Goal: Use online tool/utility: Utilize a website feature to perform a specific function

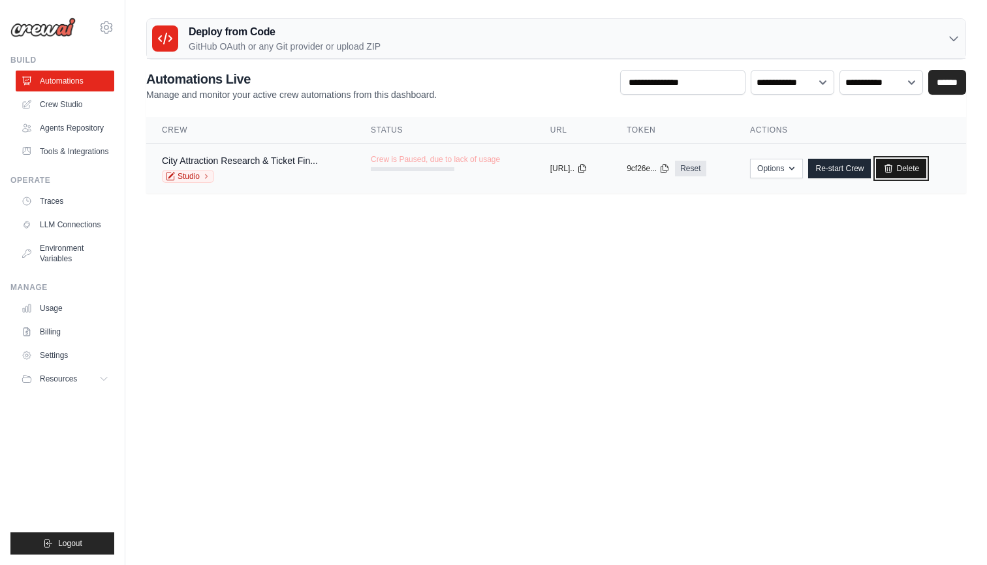
click at [921, 168] on link "Delete" at bounding box center [901, 169] width 50 height 20
click at [909, 168] on link "Delete" at bounding box center [901, 169] width 50 height 20
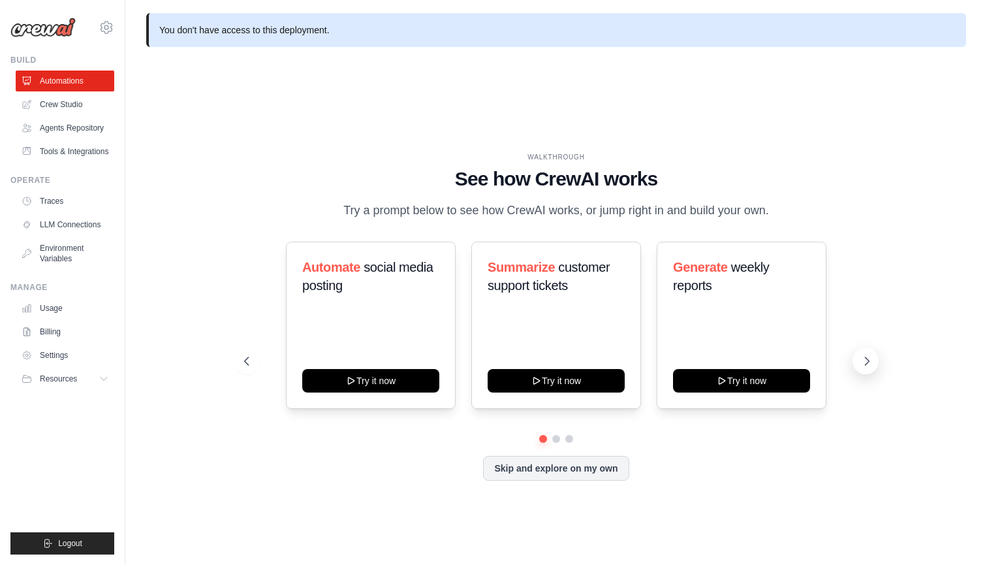
click at [866, 363] on icon at bounding box center [867, 361] width 13 height 13
click at [865, 366] on icon at bounding box center [867, 361] width 13 height 13
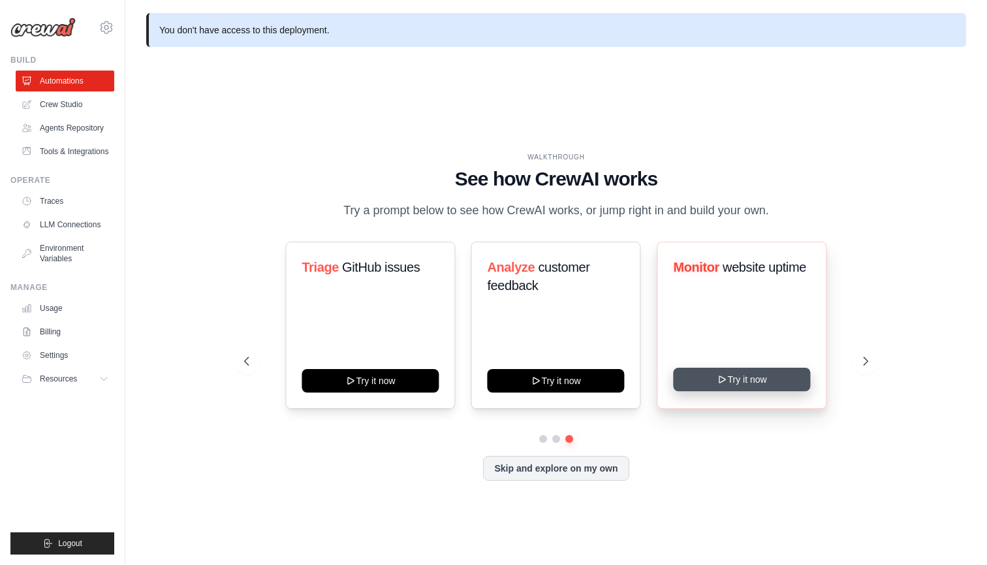
click at [755, 379] on button "Try it now" at bounding box center [741, 380] width 137 height 24
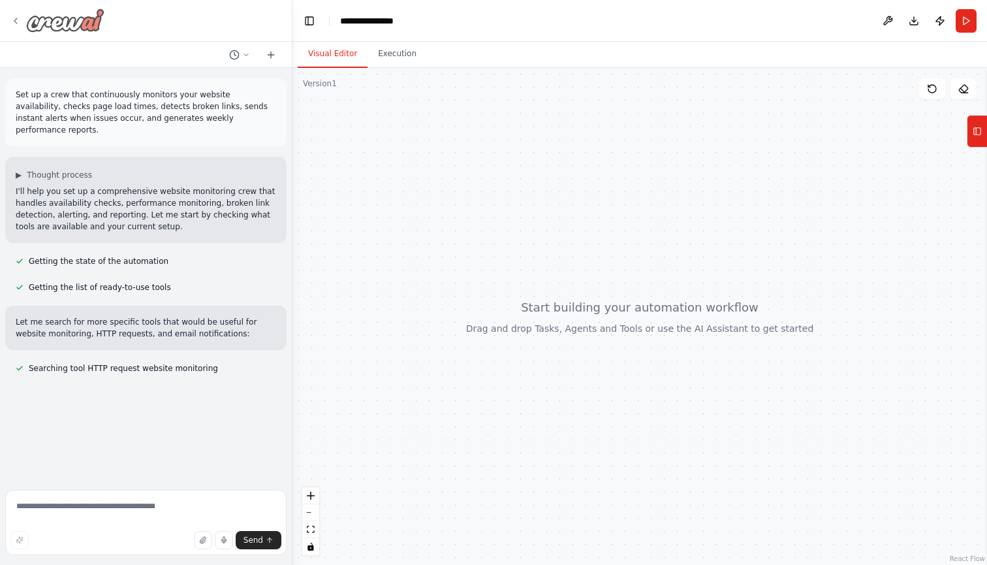
click at [44, 19] on img at bounding box center [65, 20] width 78 height 24
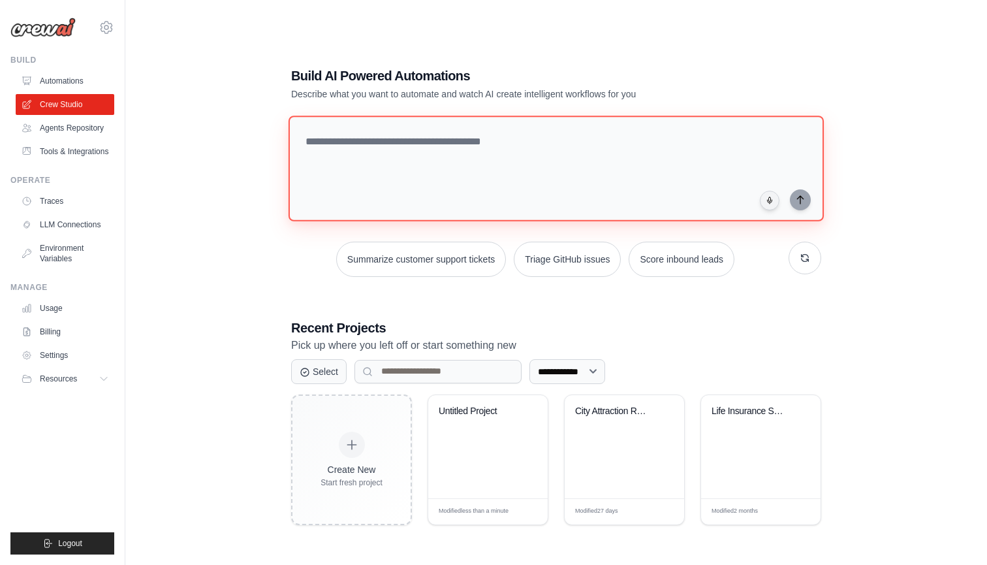
click at [418, 146] on textarea at bounding box center [556, 169] width 535 height 106
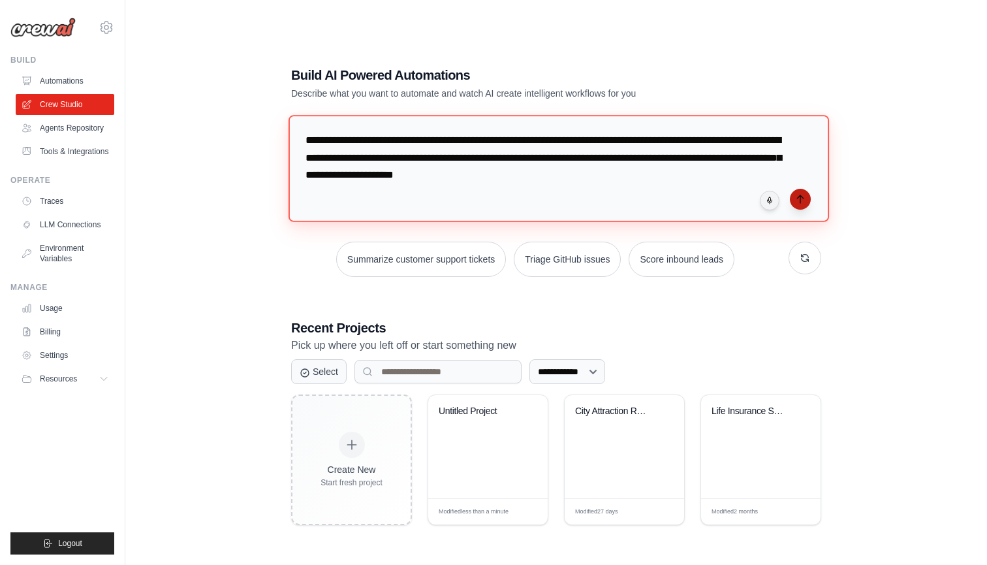
type textarea "**********"
click at [804, 197] on icon "submit" at bounding box center [800, 199] width 10 height 10
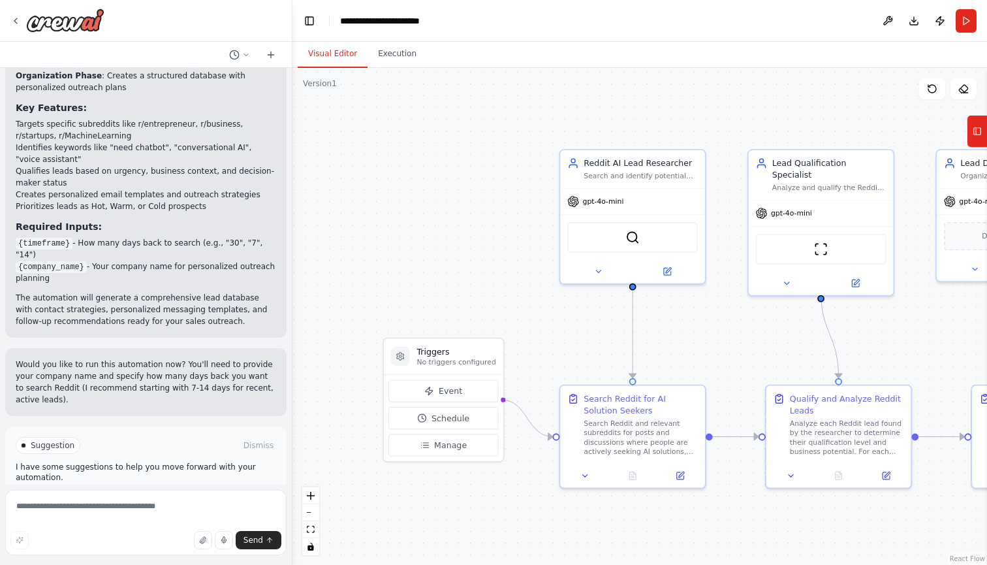
click at [52, 440] on span "Suggestion" at bounding box center [53, 445] width 44 height 10
click at [195, 358] on p "Would you like to run this automation now? You'll need to provide your company …" at bounding box center [146, 381] width 261 height 47
click at [134, 496] on span "Run Automation" at bounding box center [151, 501] width 63 height 10
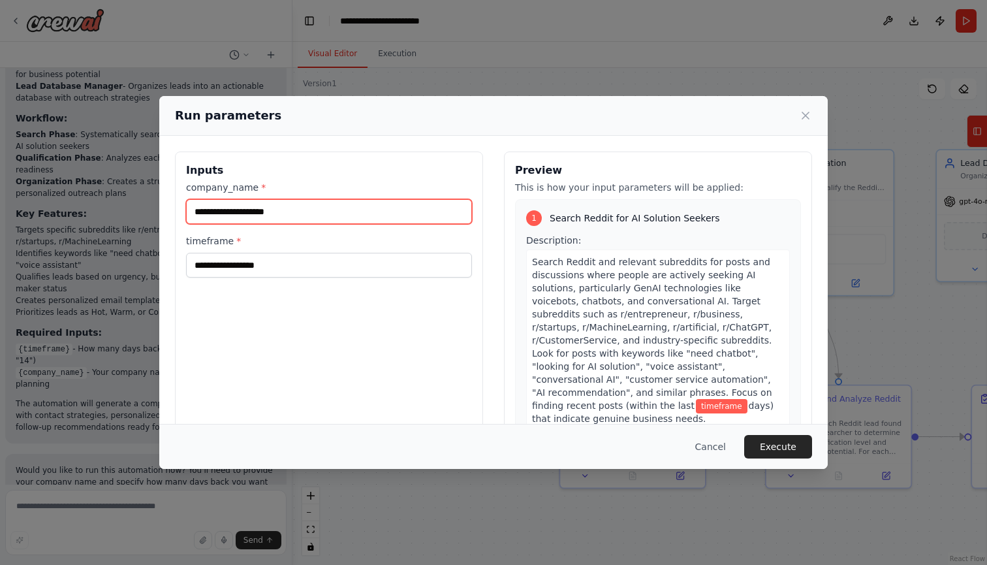
drag, startPoint x: 315, startPoint y: 206, endPoint x: 132, endPoint y: 205, distance: 182.8
click at [132, 205] on div "Run parameters Inputs company_name * timeframe * Preview This is how your input…" at bounding box center [493, 282] width 987 height 565
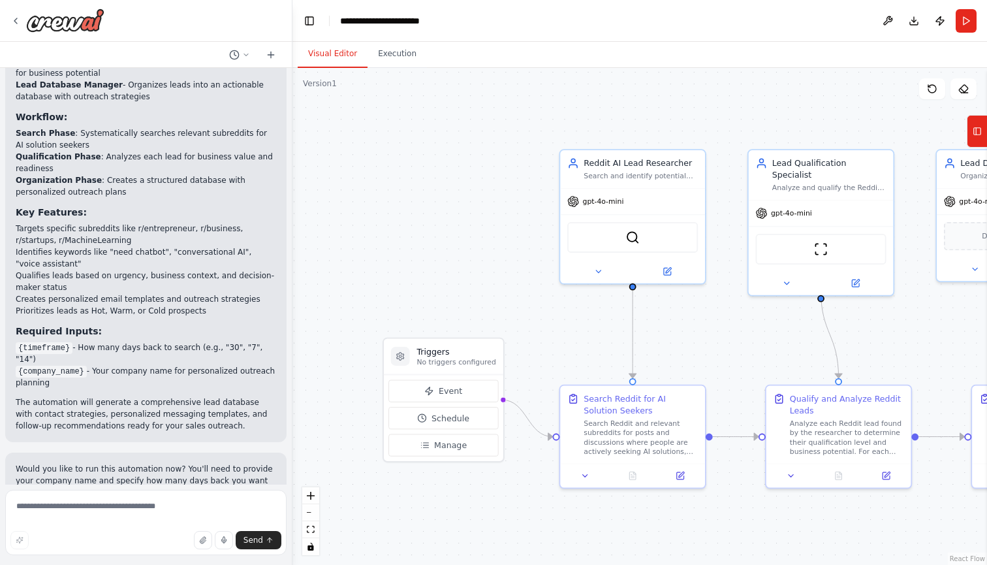
scroll to position [857, 0]
click at [150, 400] on div "Perfect! I've created a comprehensive Reddit lead generation automation for AI …" at bounding box center [145, 201] width 281 height 484
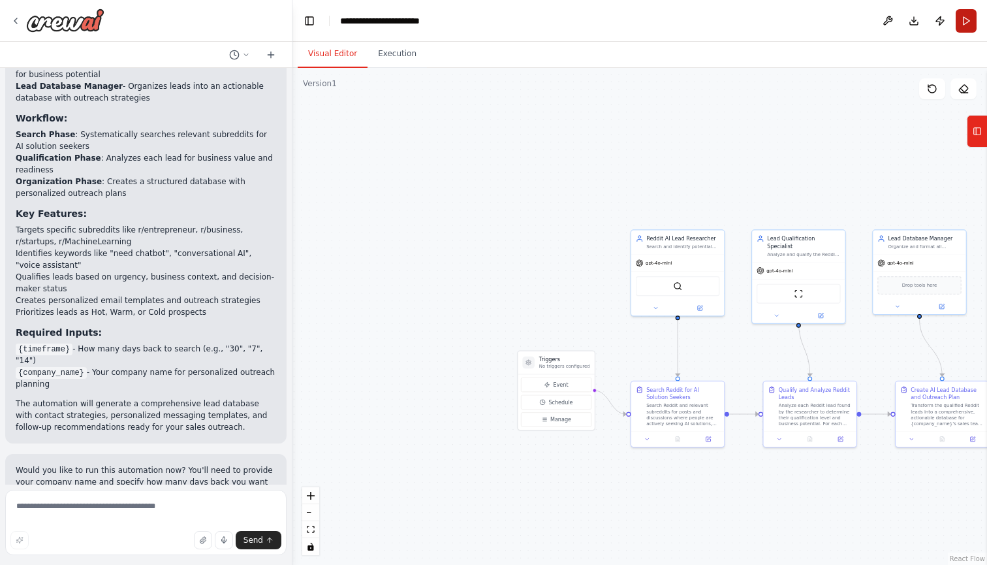
click at [966, 31] on button "Run" at bounding box center [966, 21] width 21 height 24
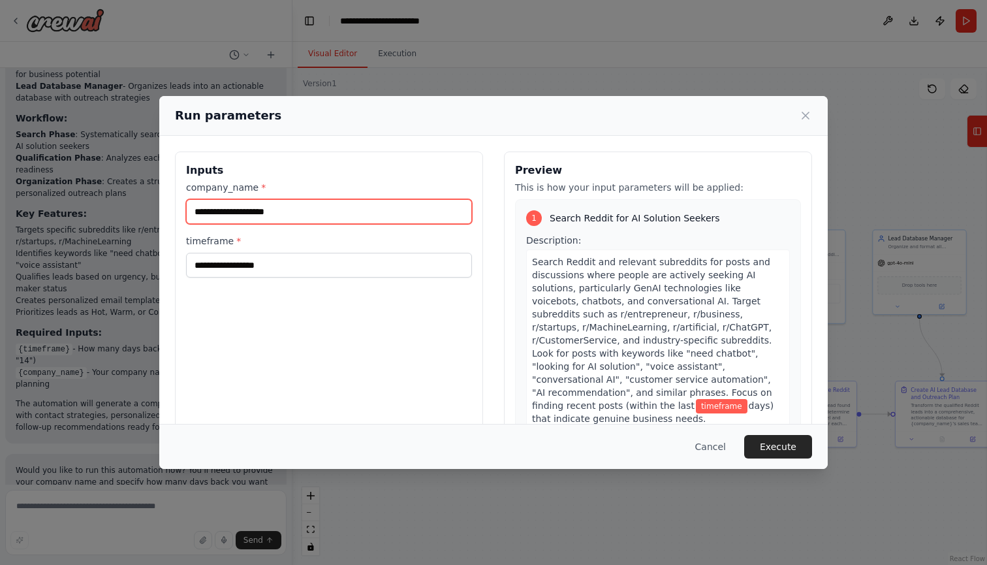
click at [321, 218] on input "company_name *" at bounding box center [329, 211] width 286 height 25
type input "**********"
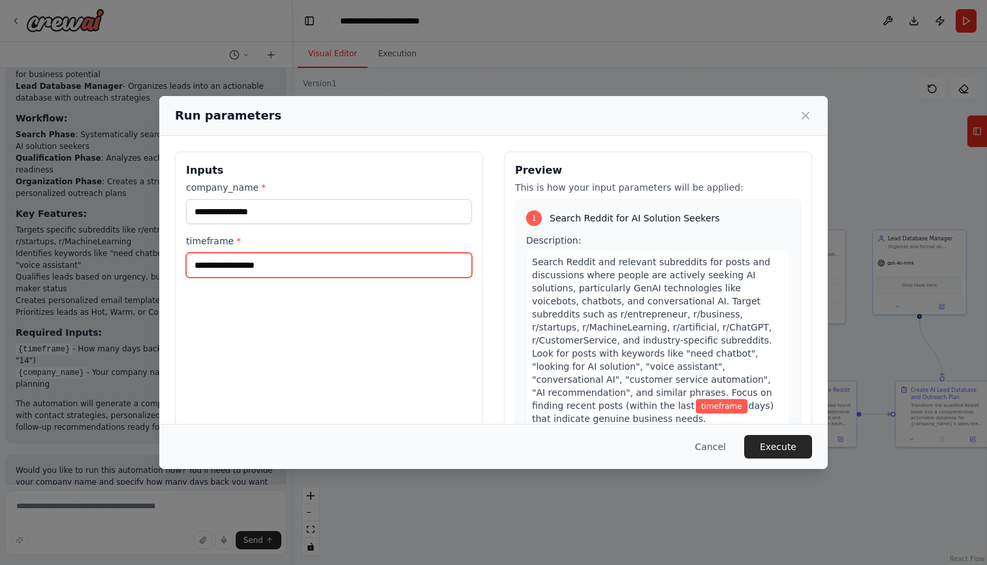
click at [277, 266] on input "timeframe *" at bounding box center [329, 265] width 286 height 25
type input "*"
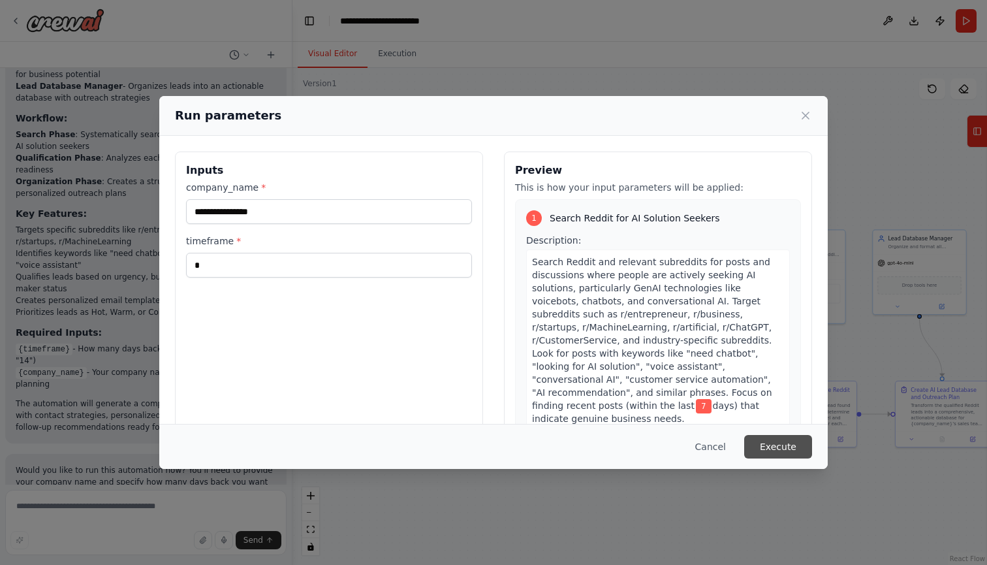
click at [773, 442] on button "Execute" at bounding box center [778, 447] width 68 height 24
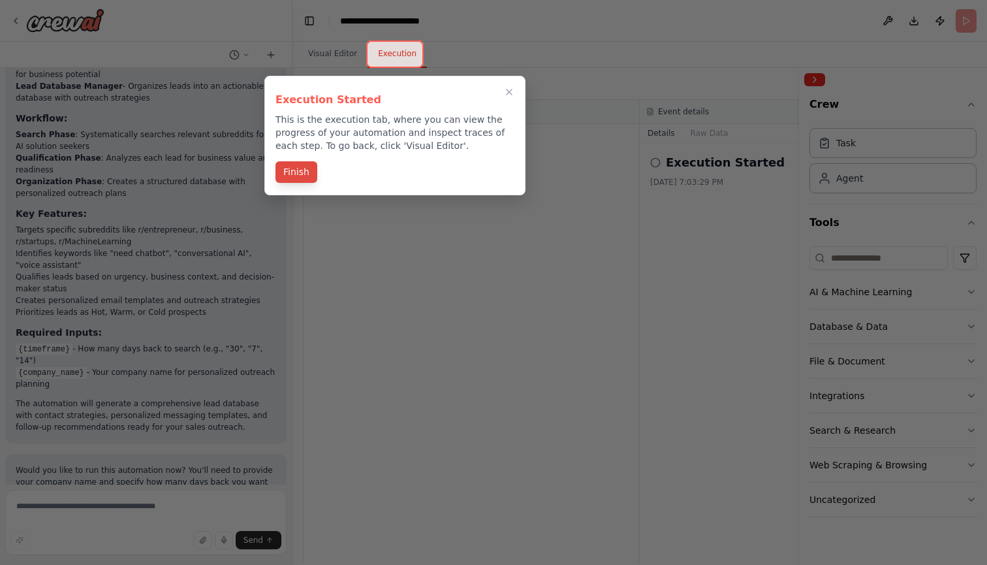
click at [308, 170] on button "Finish" at bounding box center [297, 172] width 42 height 22
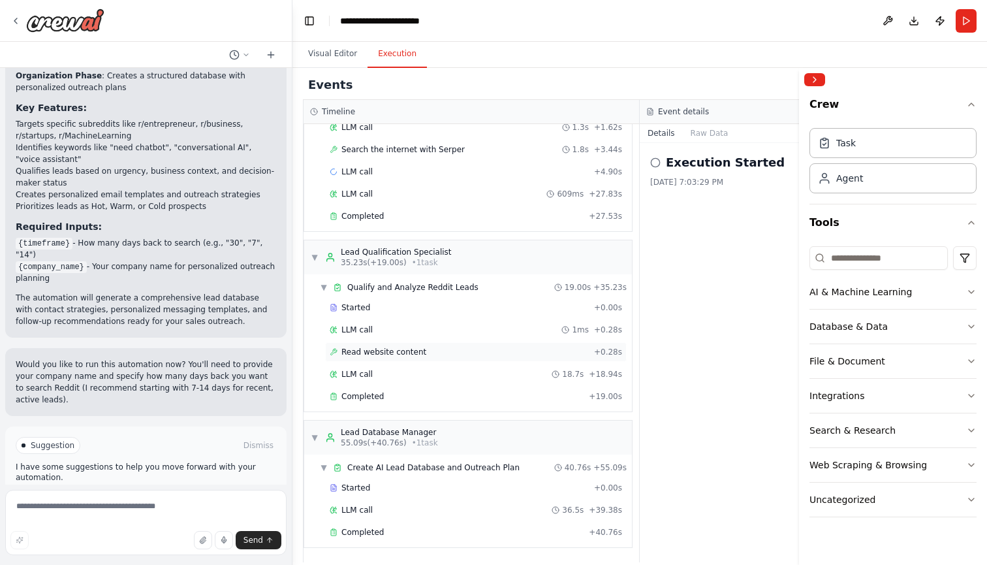
scroll to position [0, 0]
click at [691, 104] on div "Event details" at bounding box center [808, 112] width 337 height 24
click at [701, 130] on button "Raw Data" at bounding box center [710, 133] width 54 height 18
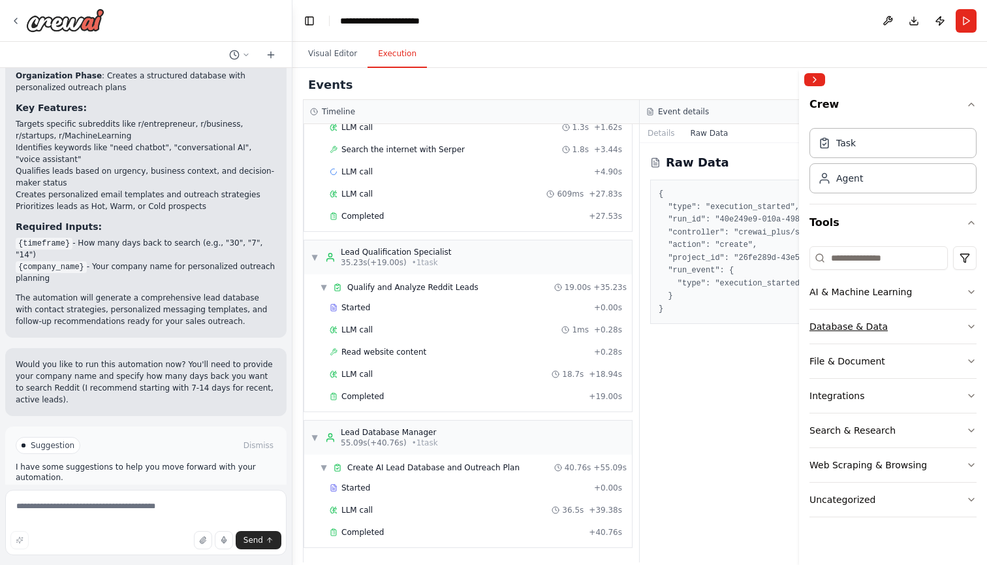
click at [969, 322] on icon "button" at bounding box center [971, 326] width 10 height 10
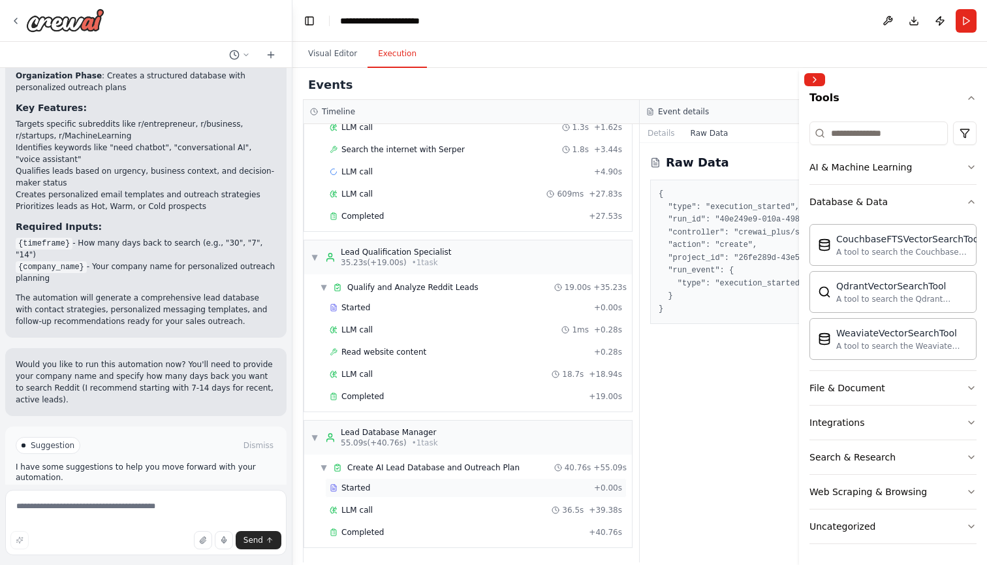
scroll to position [93, 0]
click at [373, 530] on span "Completed" at bounding box center [362, 532] width 42 height 10
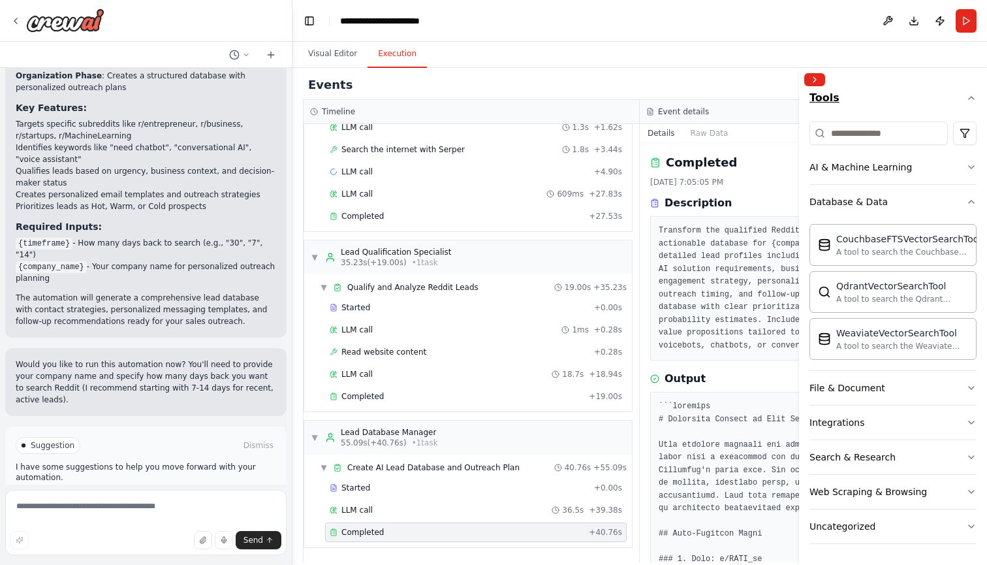
click at [973, 95] on icon "button" at bounding box center [971, 98] width 10 height 10
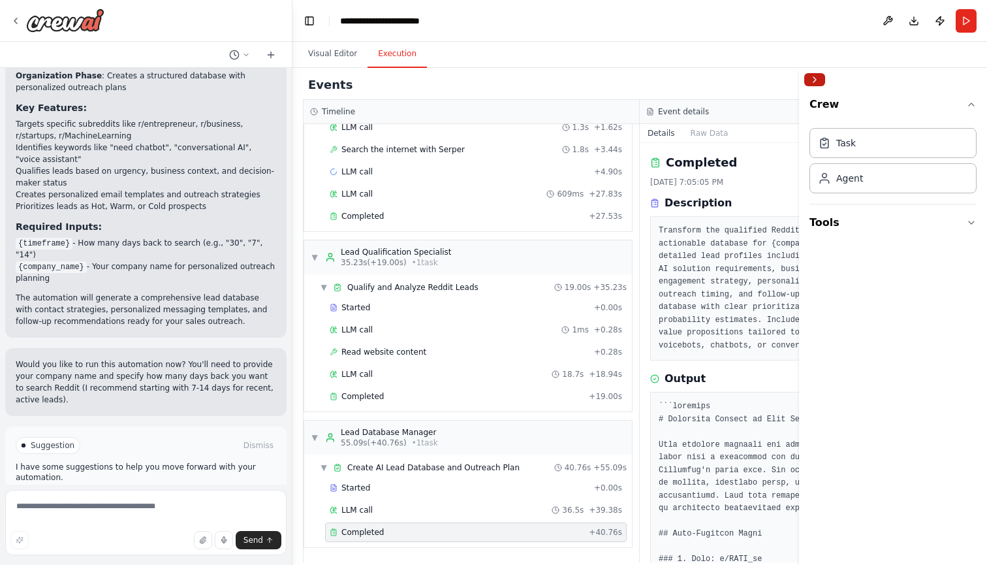
click at [813, 80] on button "Collapse right sidebar" at bounding box center [814, 79] width 21 height 13
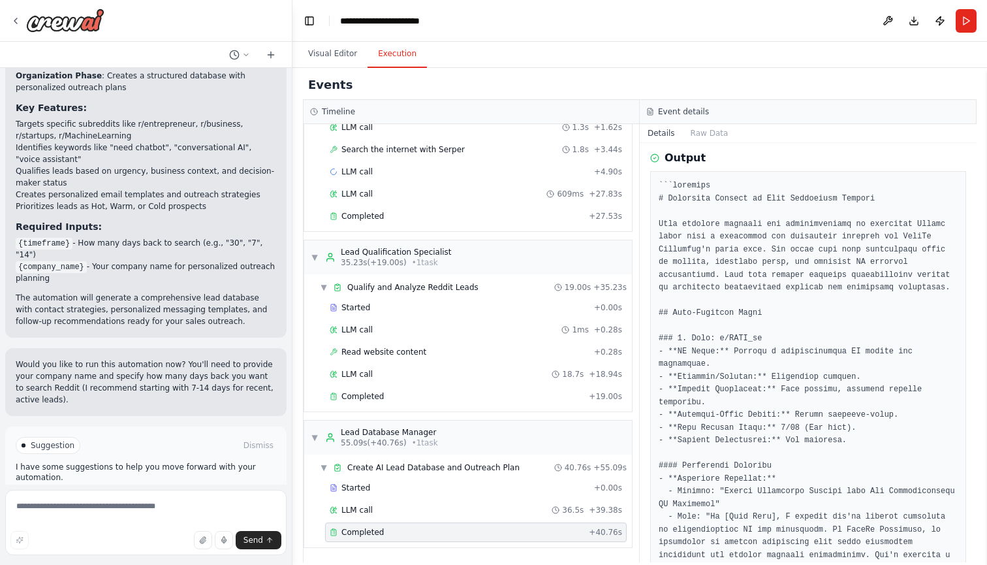
scroll to position [230, 0]
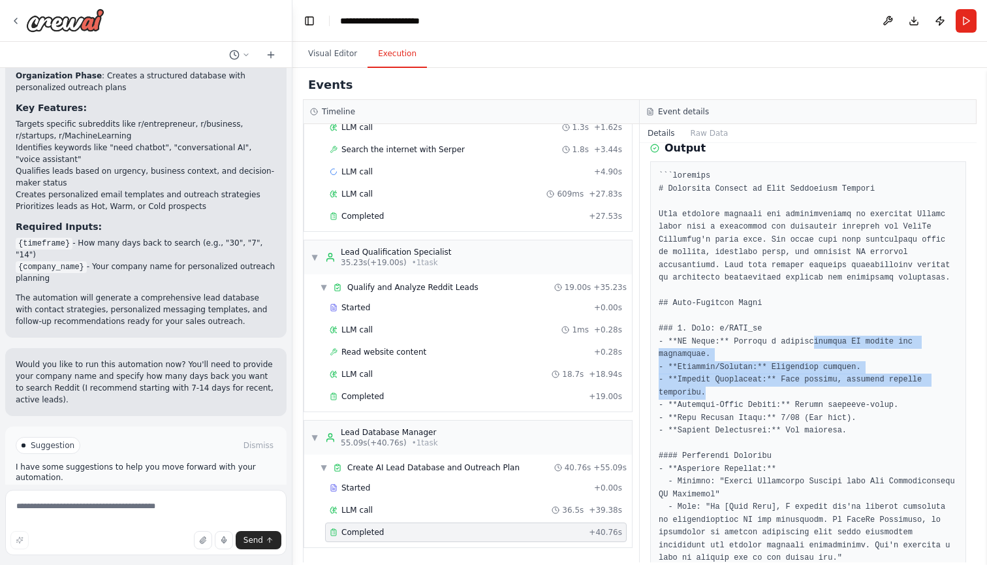
drag, startPoint x: 821, startPoint y: 344, endPoint x: 888, endPoint y: 396, distance: 84.8
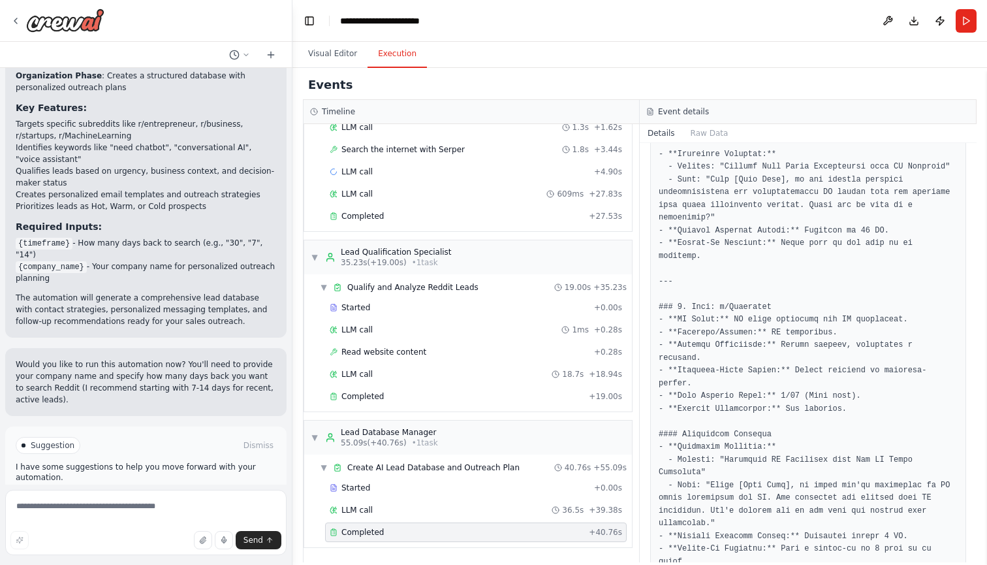
scroll to position [1437, 0]
drag, startPoint x: 723, startPoint y: 332, endPoint x: 783, endPoint y: 330, distance: 60.7
click at [783, 330] on pre at bounding box center [808, 287] width 299 height 2648
copy pre "u/Innovator"
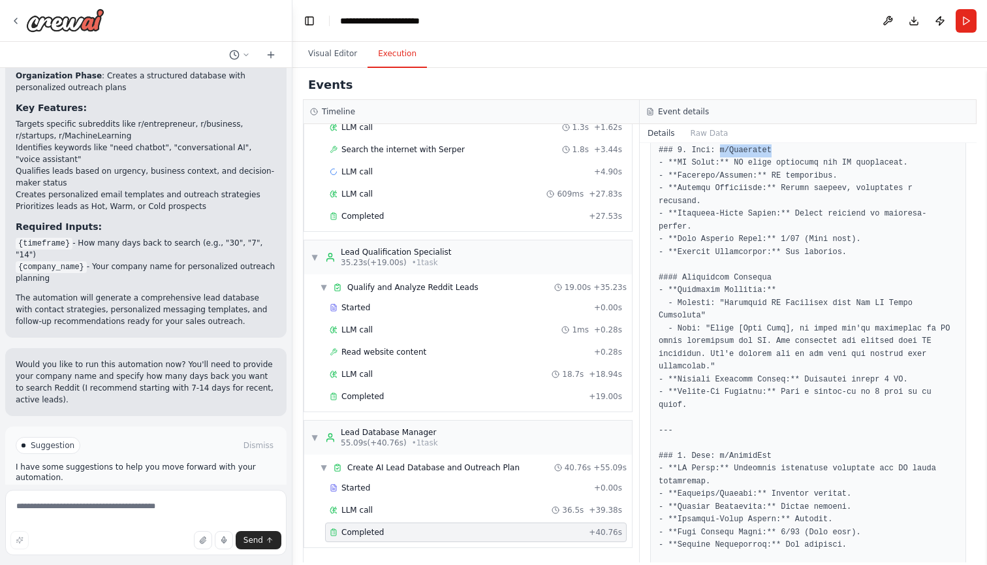
scroll to position [1664, 0]
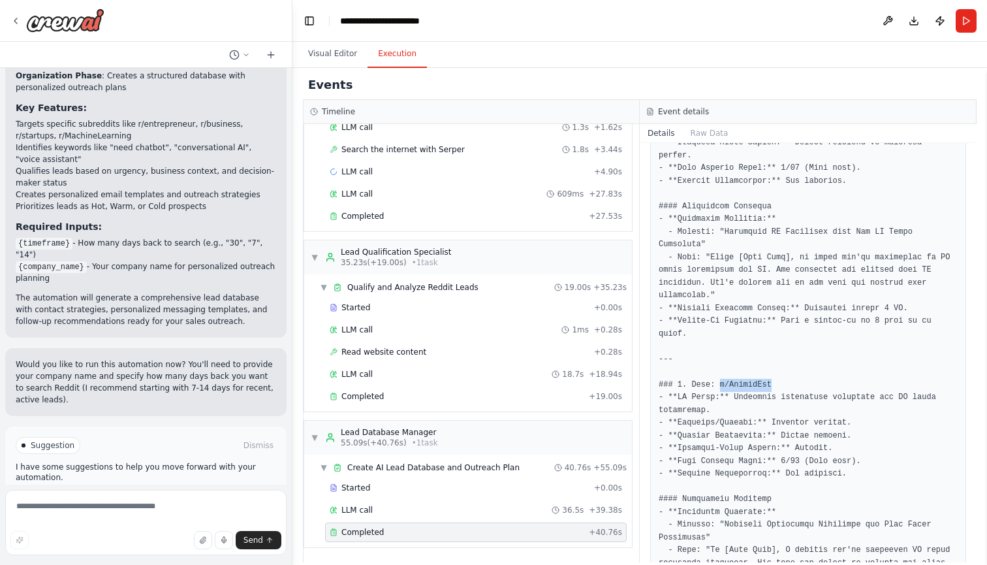
drag, startPoint x: 723, startPoint y: 403, endPoint x: 778, endPoint y: 398, distance: 55.7
click at [778, 398] on pre at bounding box center [808, 60] width 299 height 2648
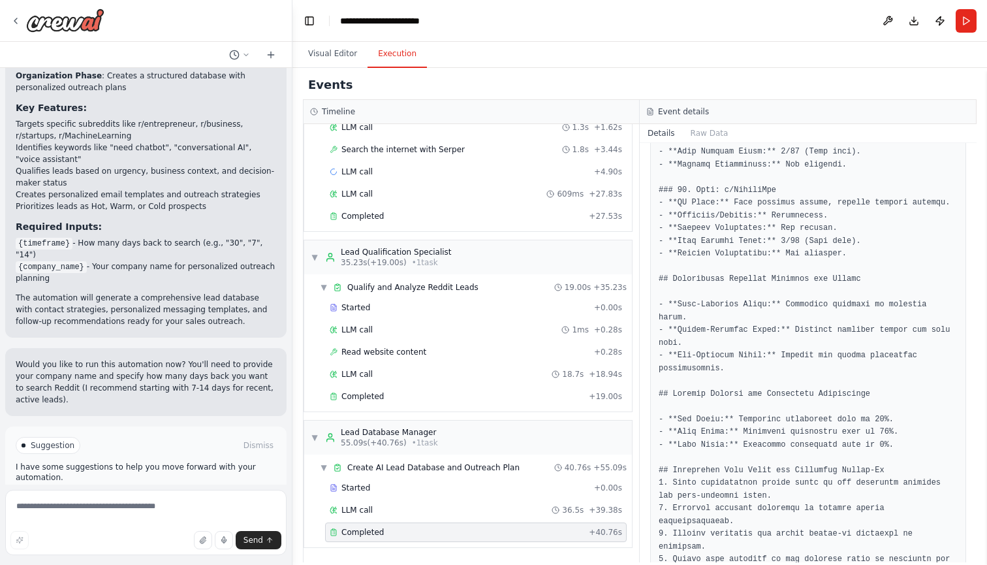
scroll to position [2407, 0]
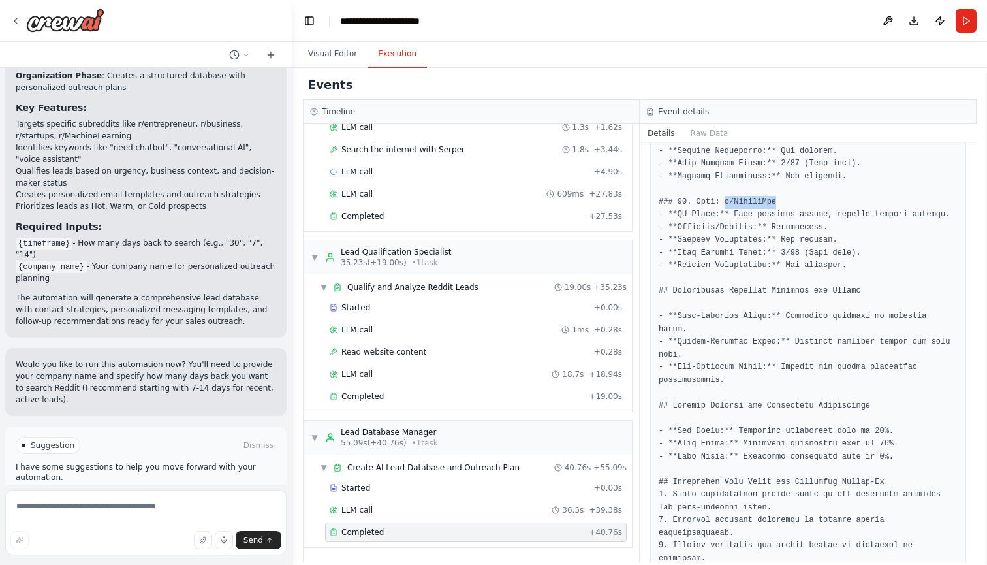
drag, startPoint x: 729, startPoint y: 215, endPoint x: 780, endPoint y: 217, distance: 51.0
copy pre "u/PythonDev"
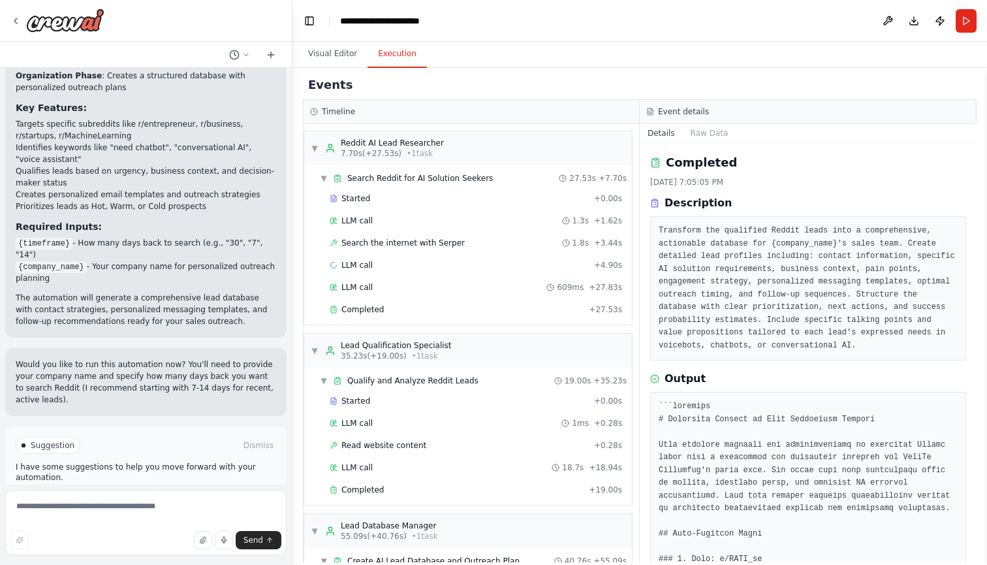
scroll to position [0, 0]
click at [705, 129] on button "Raw Data" at bounding box center [710, 133] width 54 height 18
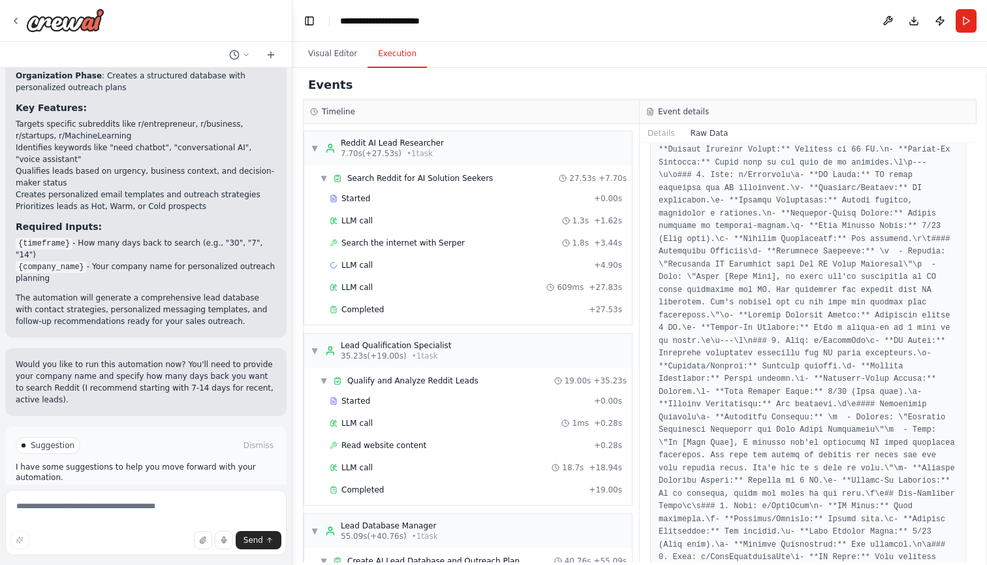
scroll to position [1269, 0]
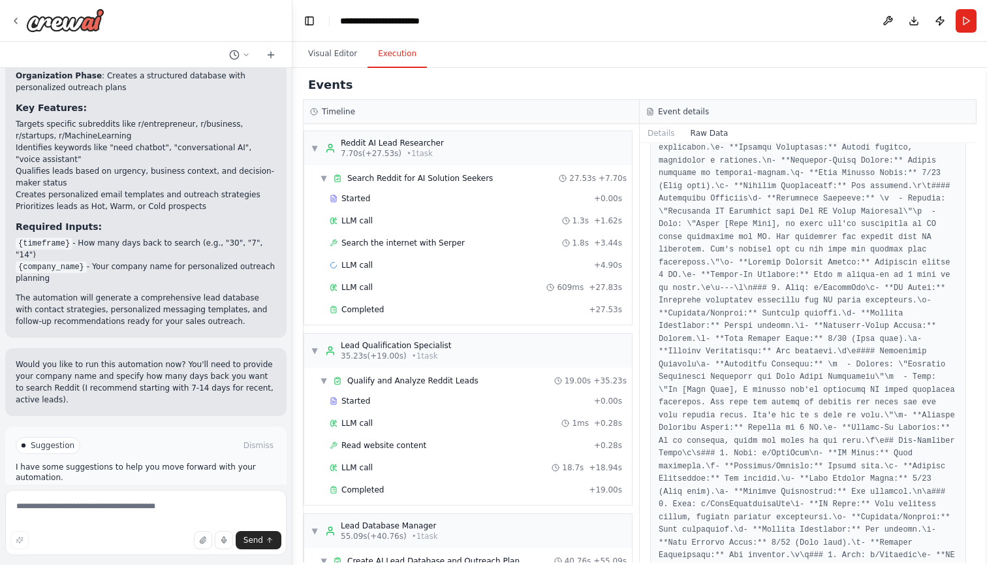
click at [620, 108] on div "Timeline" at bounding box center [471, 111] width 323 height 10
click at [72, 522] on textarea at bounding box center [145, 522] width 281 height 65
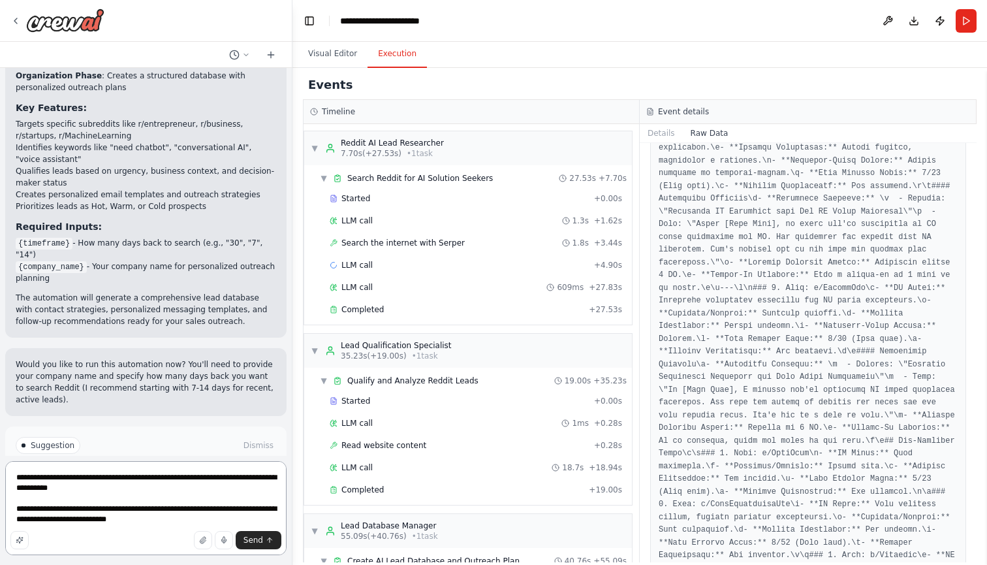
type textarea "**********"
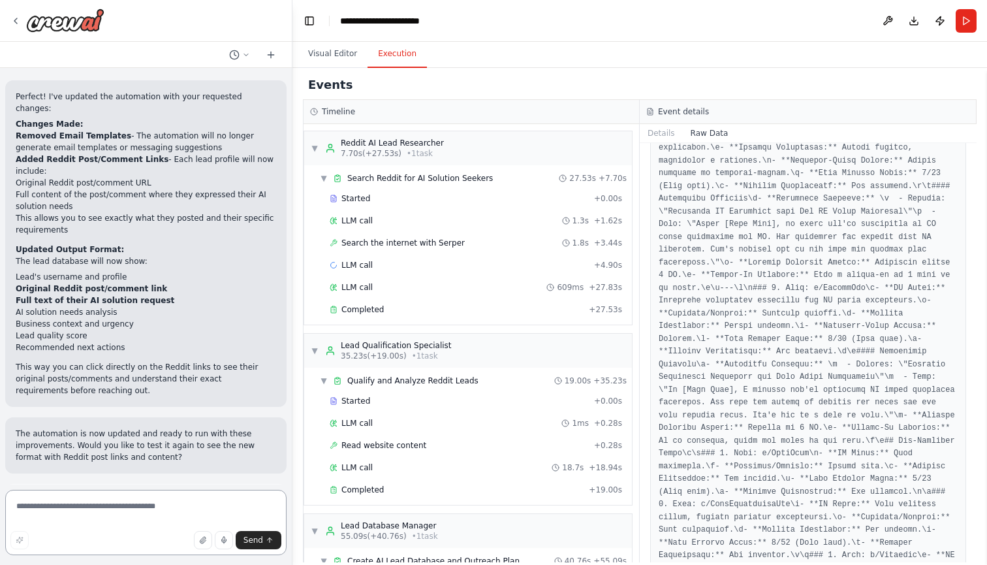
scroll to position [1733, 0]
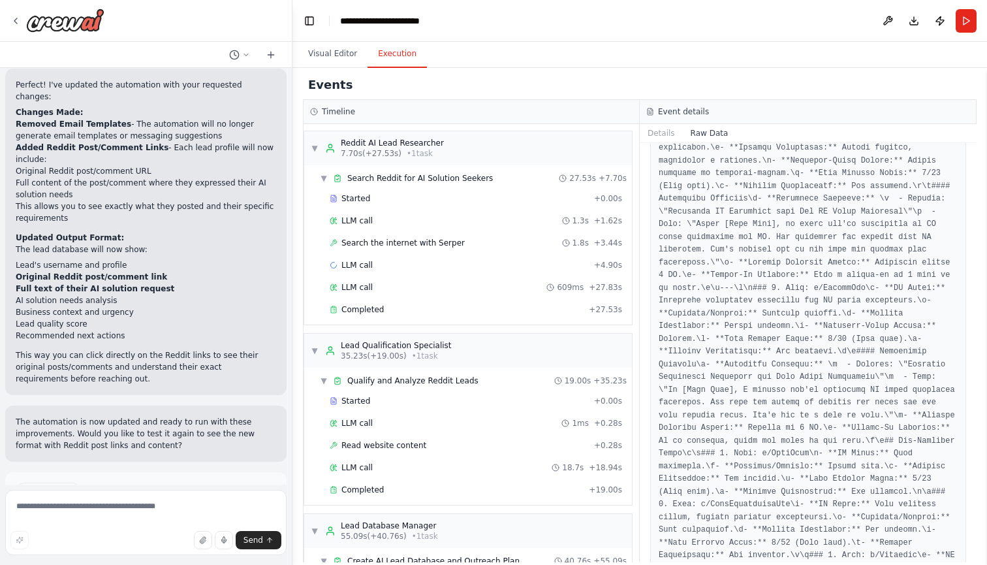
click at [110, 482] on div "Suggestion Dismiss I have some suggestions to help you move forward with your a…" at bounding box center [146, 519] width 261 height 74
click at [110, 543] on icon at bounding box center [112, 547] width 8 height 8
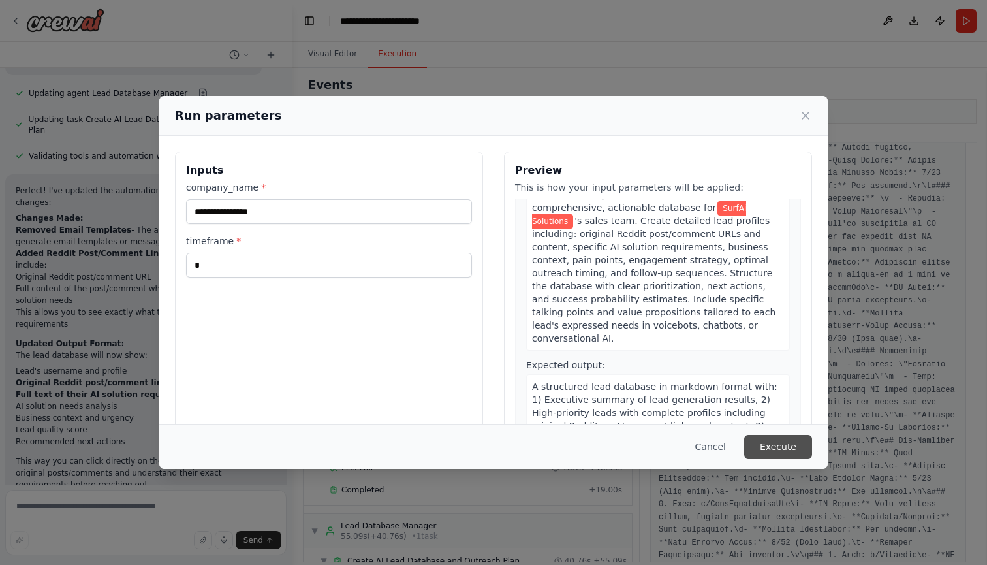
scroll to position [787, 0]
click at [774, 453] on button "Execute" at bounding box center [778, 447] width 68 height 24
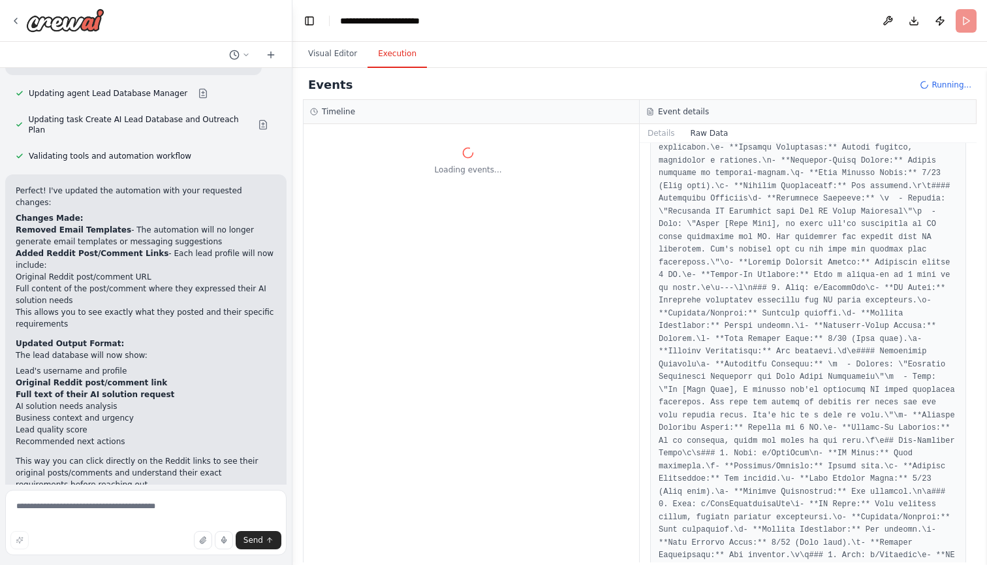
click at [721, 3] on header "**********" at bounding box center [640, 21] width 695 height 42
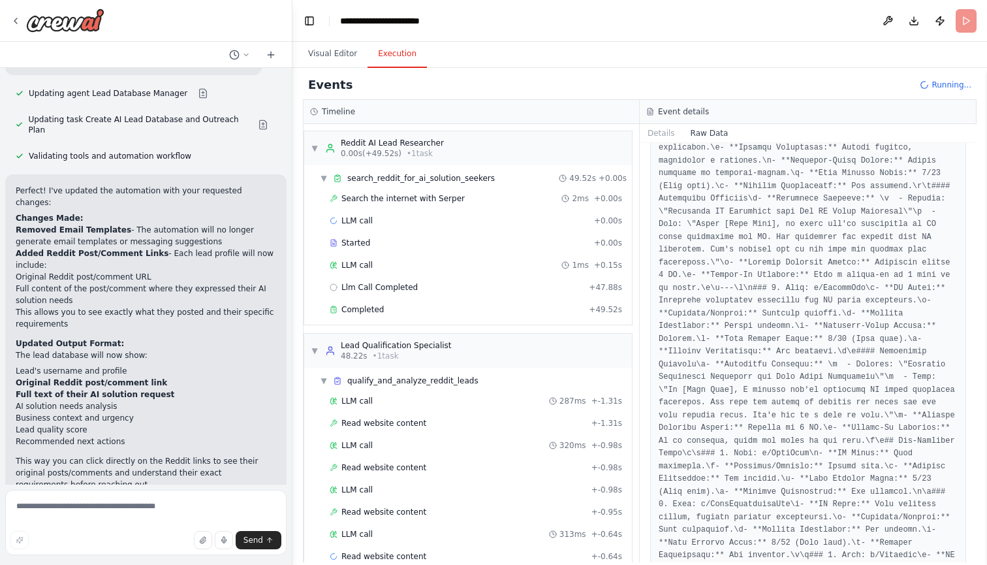
scroll to position [0, 0]
click at [665, 132] on button "Details" at bounding box center [661, 133] width 43 height 18
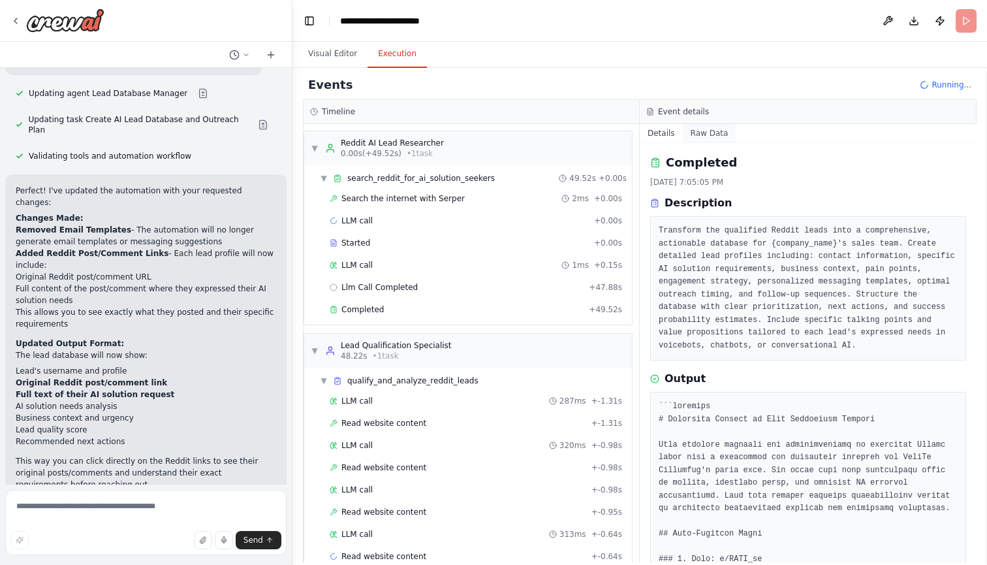
click at [701, 132] on button "Raw Data" at bounding box center [710, 133] width 54 height 18
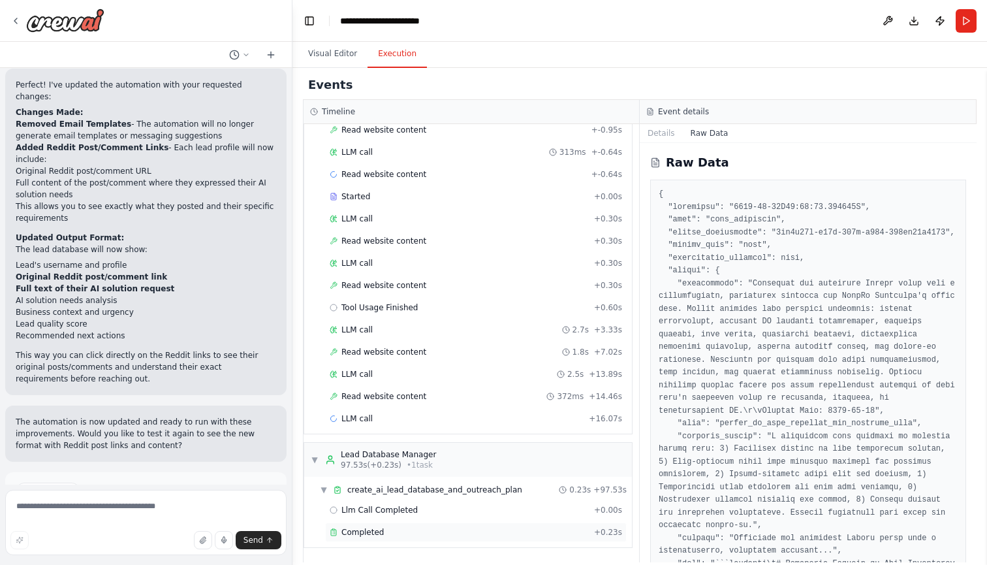
click at [384, 531] on div "Completed" at bounding box center [459, 532] width 259 height 10
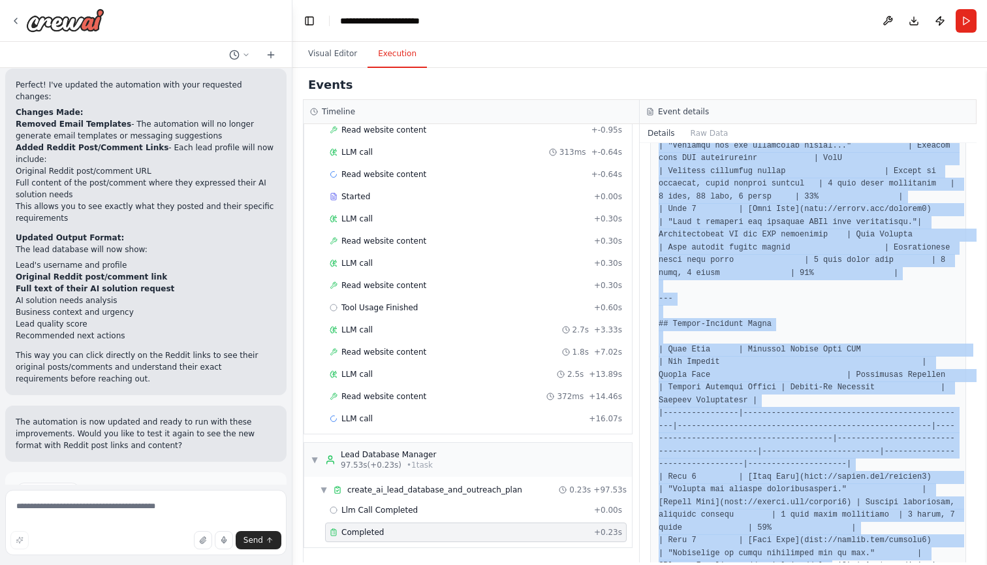
scroll to position [714, 0]
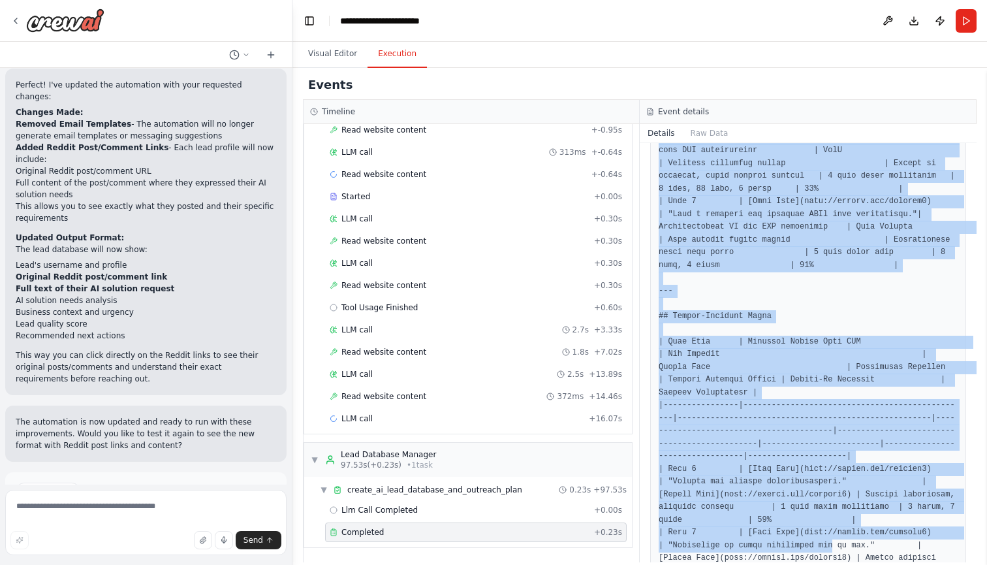
drag, startPoint x: 660, startPoint y: 183, endPoint x: 840, endPoint y: 541, distance: 401.2
click at [840, 541] on pre at bounding box center [808, 418] width 299 height 1464
click at [849, 460] on pre at bounding box center [808, 418] width 299 height 1464
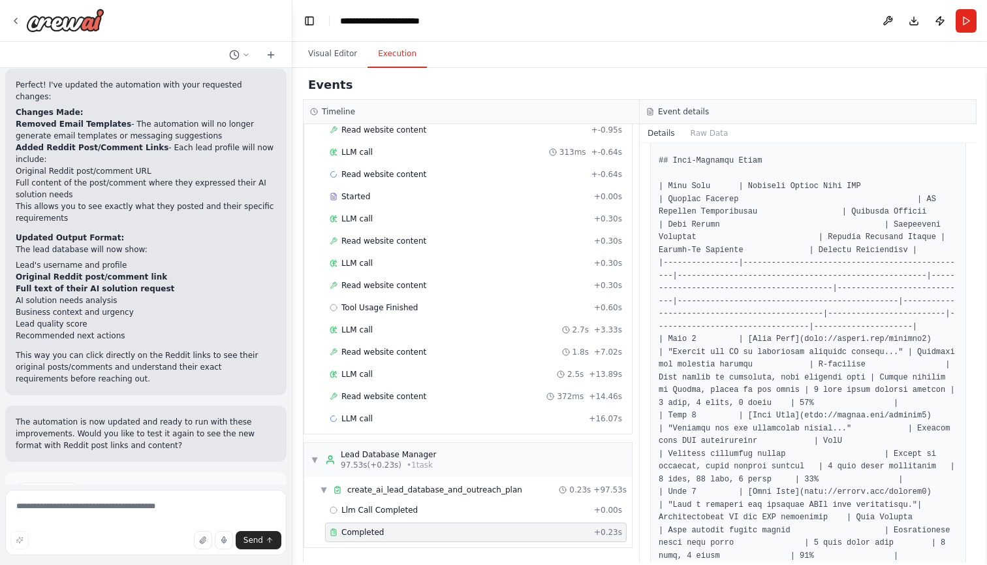
scroll to position [462, 0]
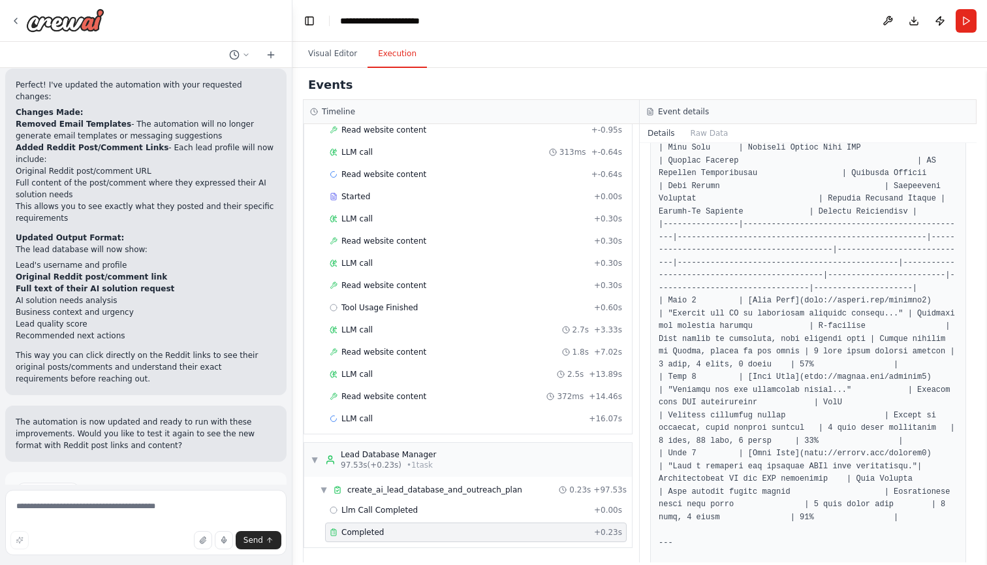
drag, startPoint x: 810, startPoint y: 301, endPoint x: 934, endPoint y: 294, distance: 124.3
copy pre "[URL][DOMAIN_NAME]"
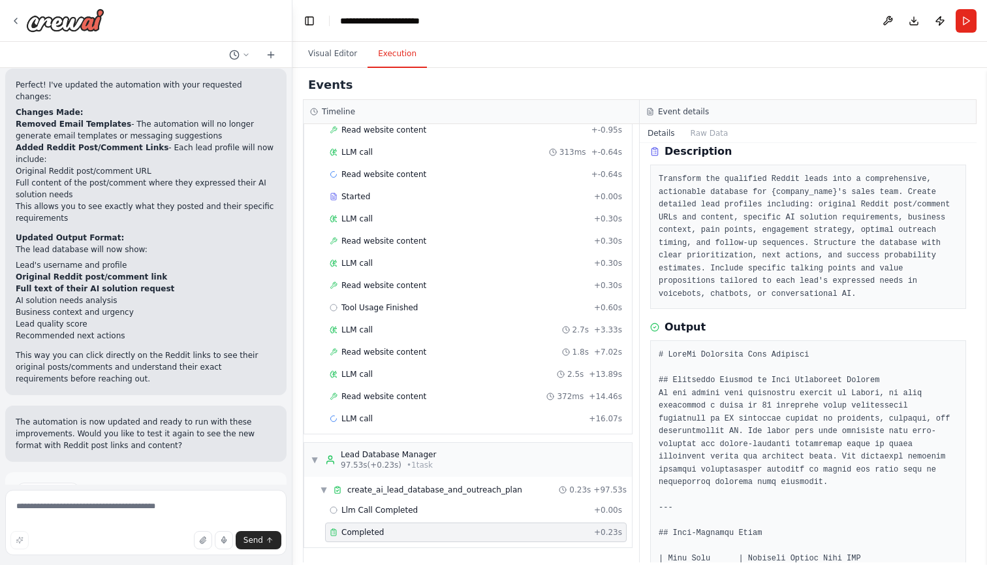
scroll to position [51, 0]
click at [716, 133] on button "Raw Data" at bounding box center [710, 133] width 54 height 18
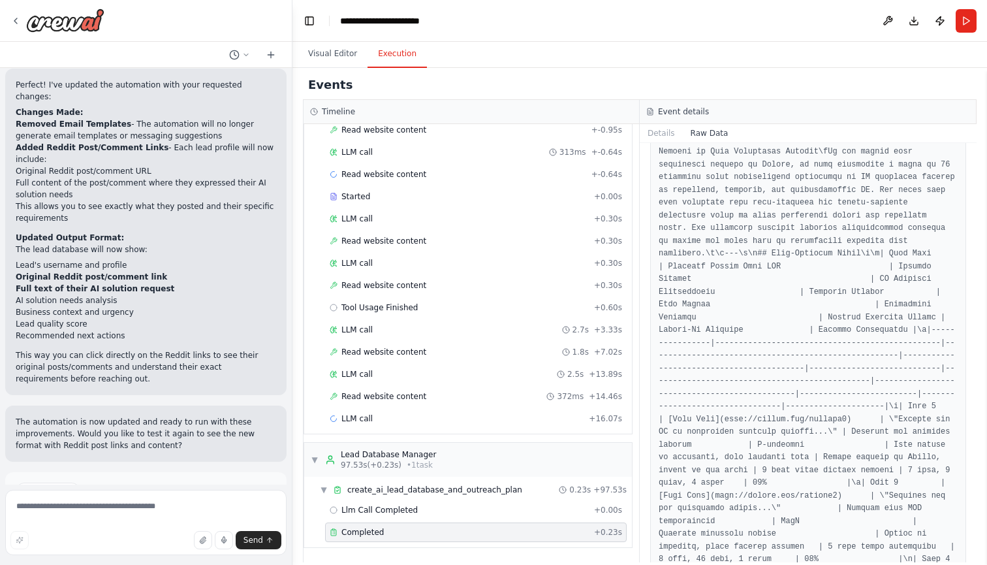
scroll to position [462, 0]
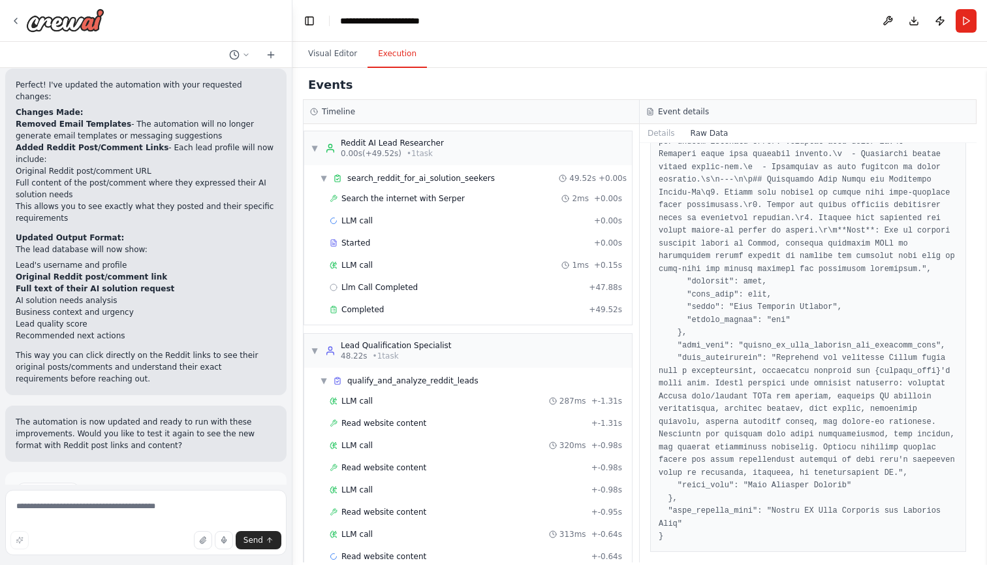
scroll to position [0, 0]
